Goal: Ask a question

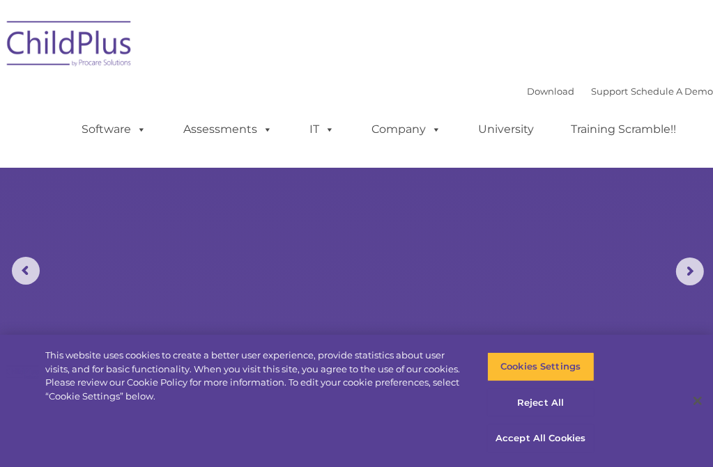
select select "MEDIUM"
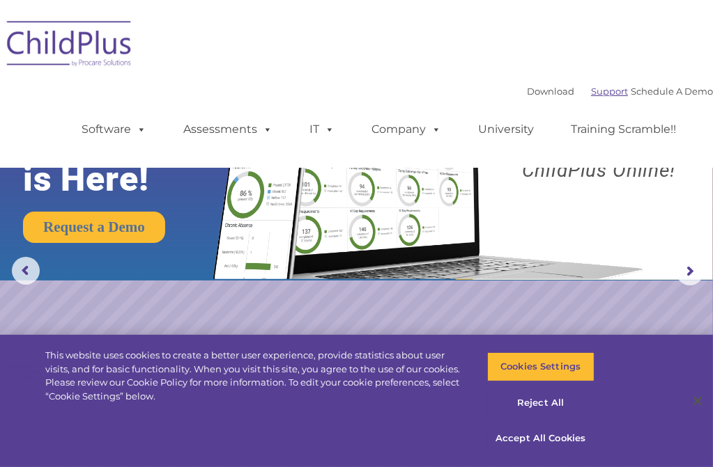
click at [591, 91] on link "Support" at bounding box center [609, 91] width 37 height 11
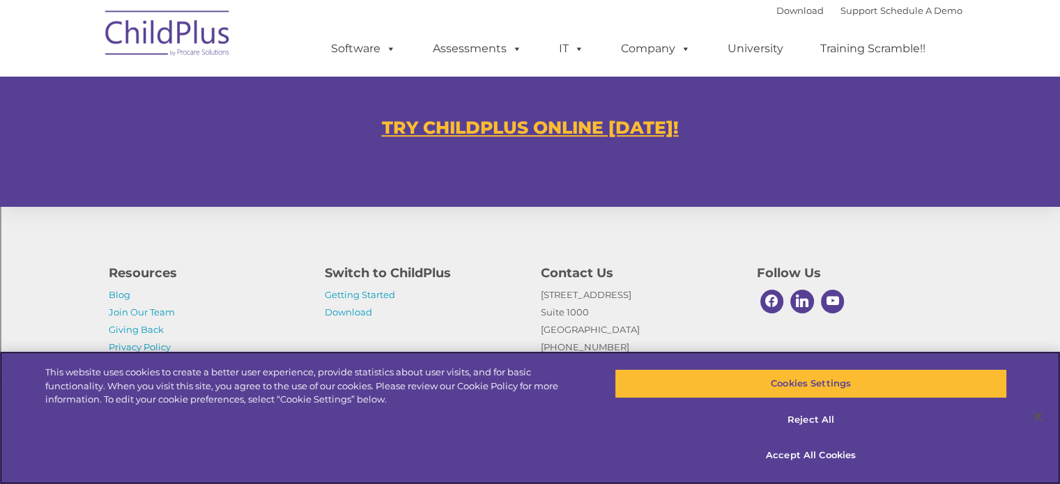
scroll to position [887, 0]
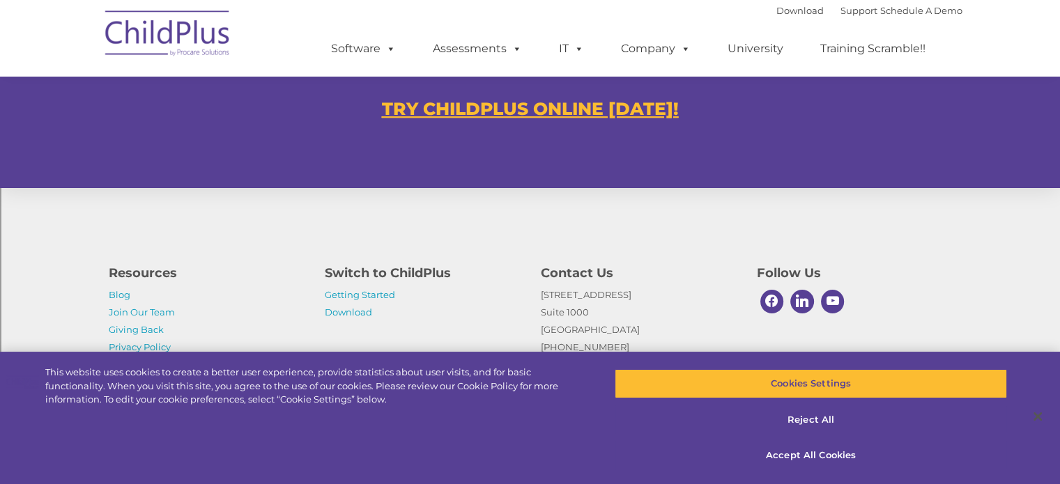
click at [465, 110] on u "TRY CHILDPLUS ONLINE [DATE]!" at bounding box center [530, 108] width 297 height 21
